Goal: Navigation & Orientation: Find specific page/section

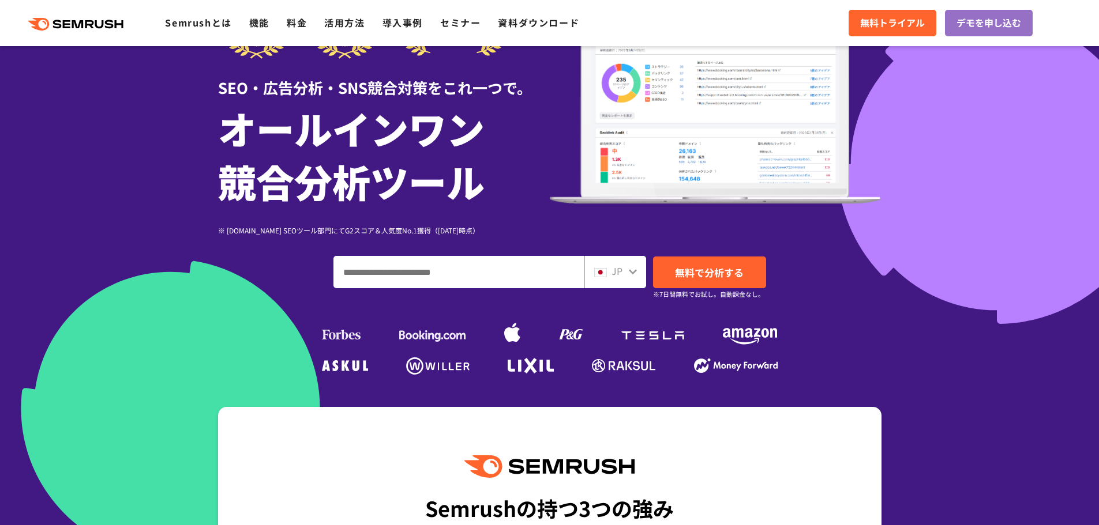
scroll to position [96, 0]
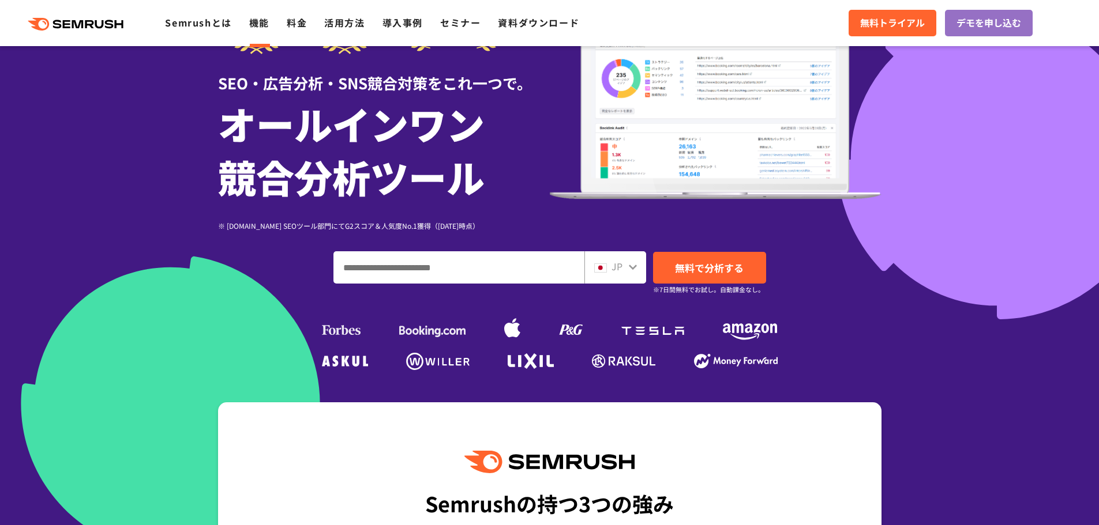
click at [254, 25] on link "機能" at bounding box center [259, 23] width 20 height 14
